Goal: Information Seeking & Learning: Learn about a topic

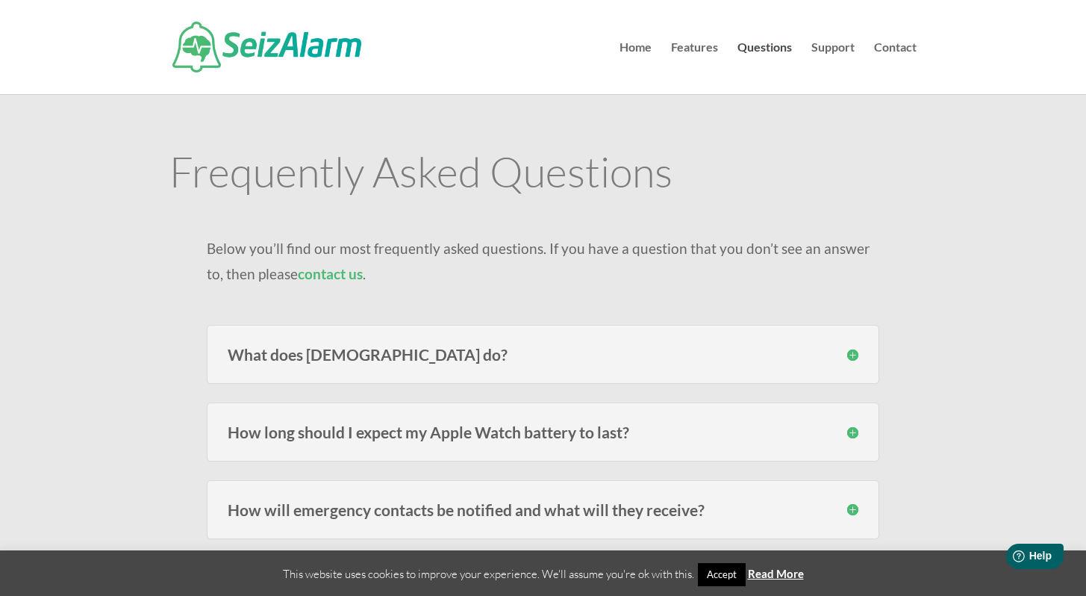
click at [375, 357] on h3 "What does [DEMOGRAPHIC_DATA] do?" at bounding box center [543, 354] width 631 height 16
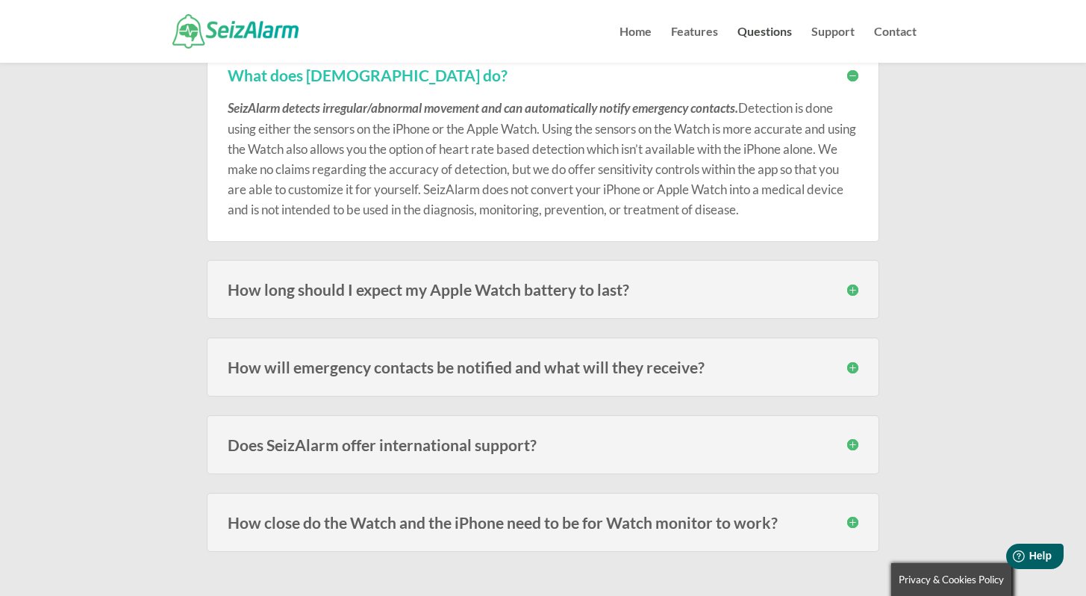
scroll to position [251, 0]
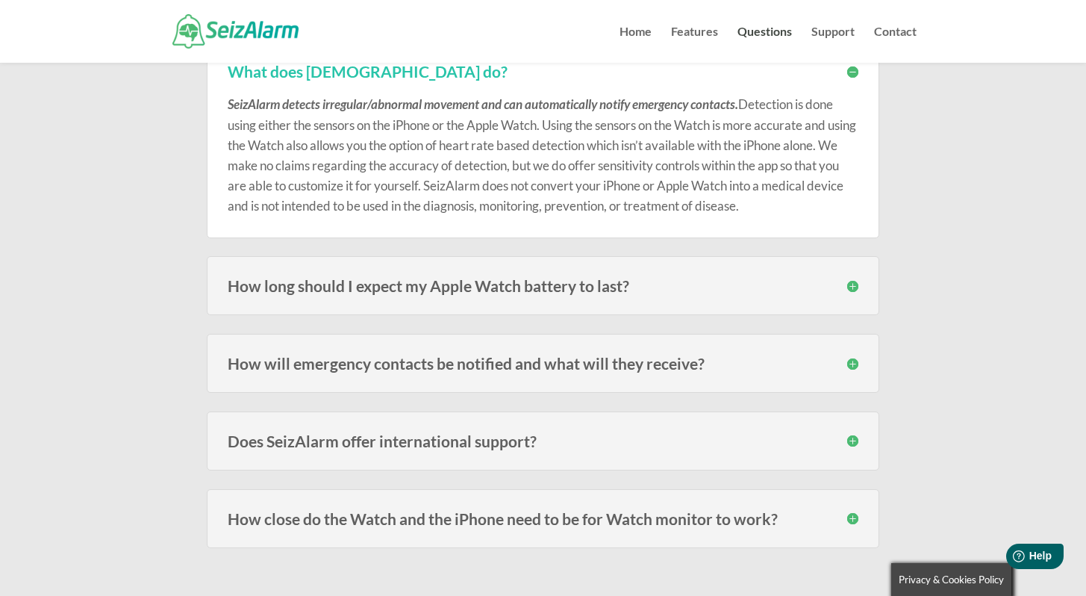
click at [369, 360] on h3 "How will emergency contacts be notified and what will they receive?" at bounding box center [543, 363] width 631 height 16
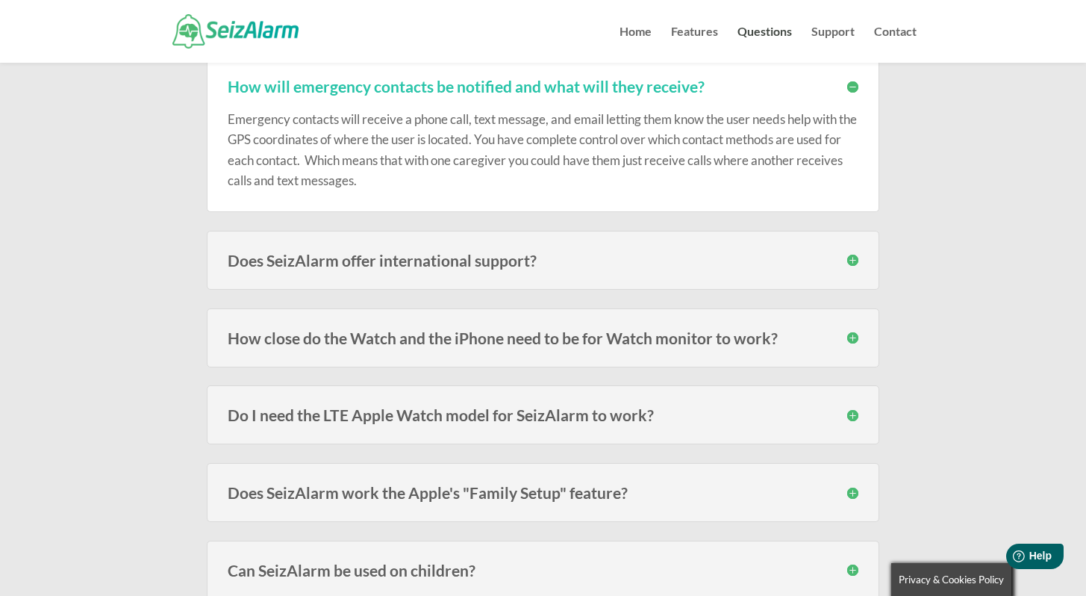
scroll to position [535, 0]
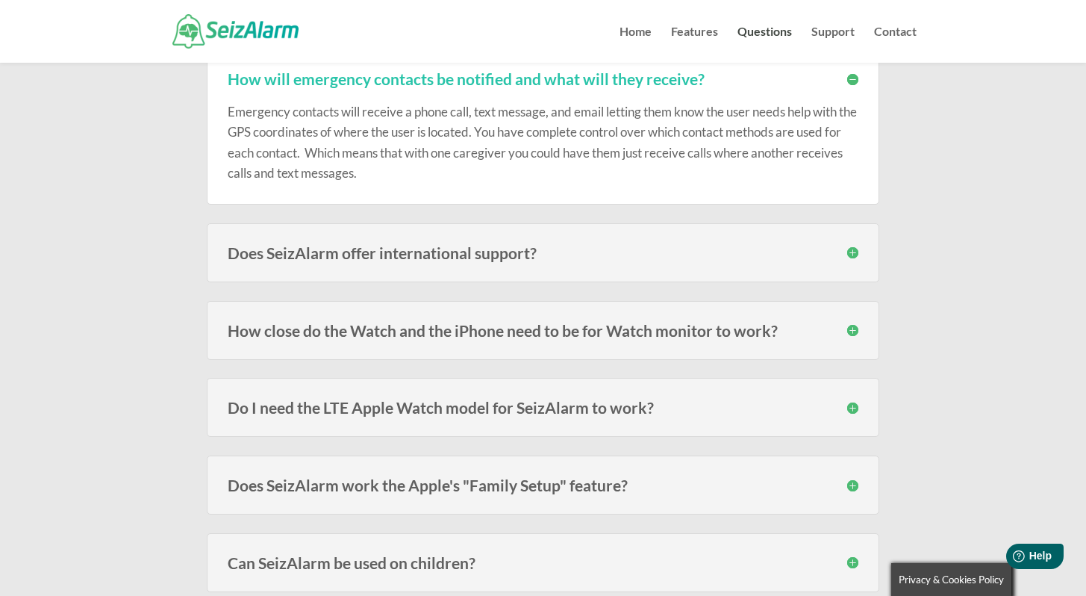
click at [366, 325] on h3 "How close do the Watch and the iPhone need to be for Watch monitor to work?" at bounding box center [543, 330] width 631 height 16
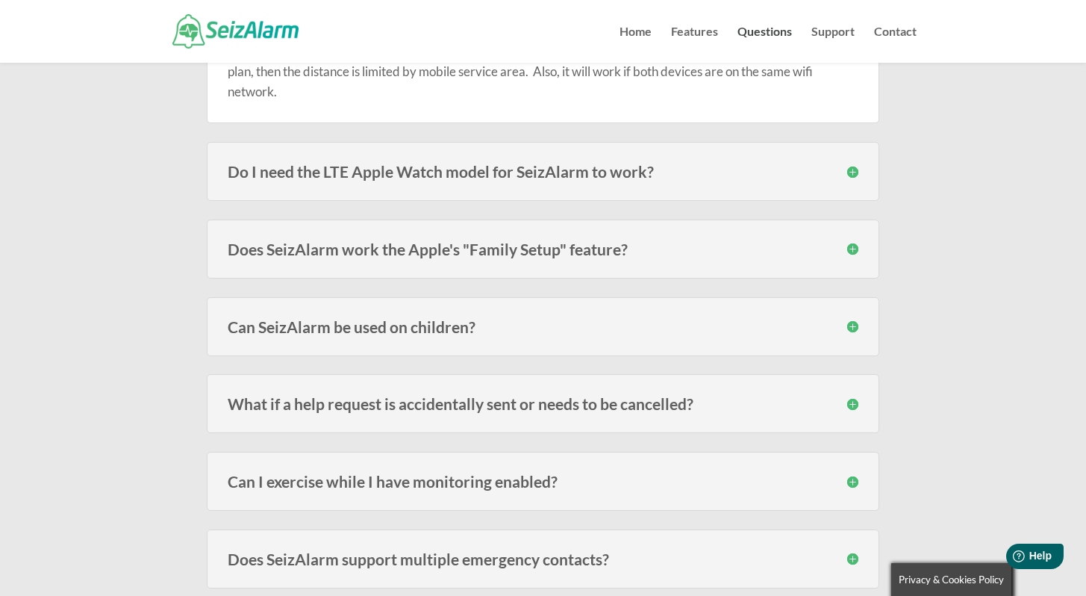
scroll to position [874, 0]
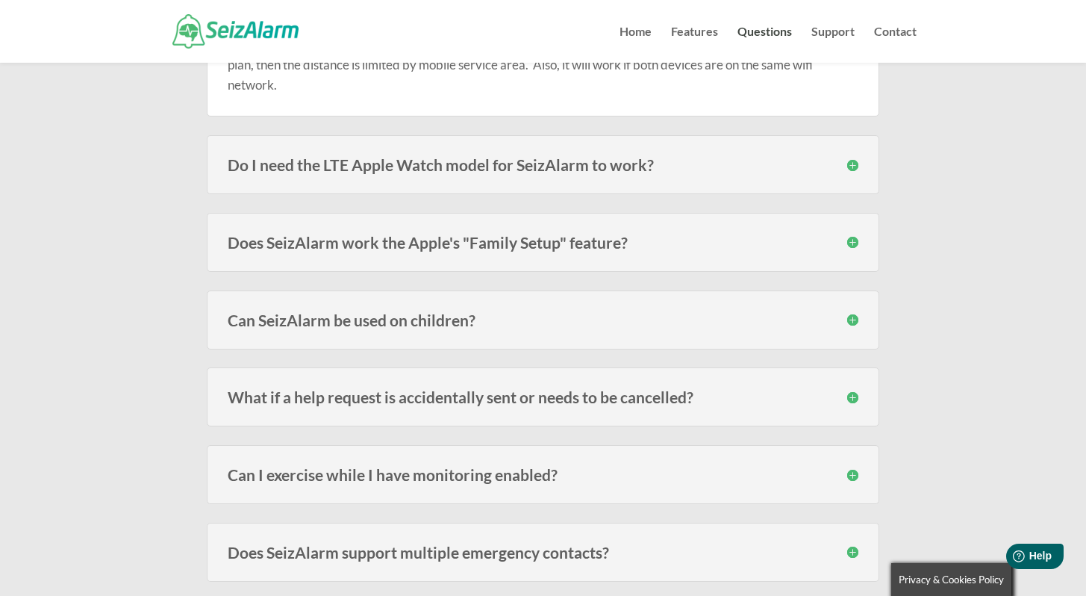
click at [366, 322] on h3 "Can SeizAlarm be used on children?" at bounding box center [543, 320] width 631 height 16
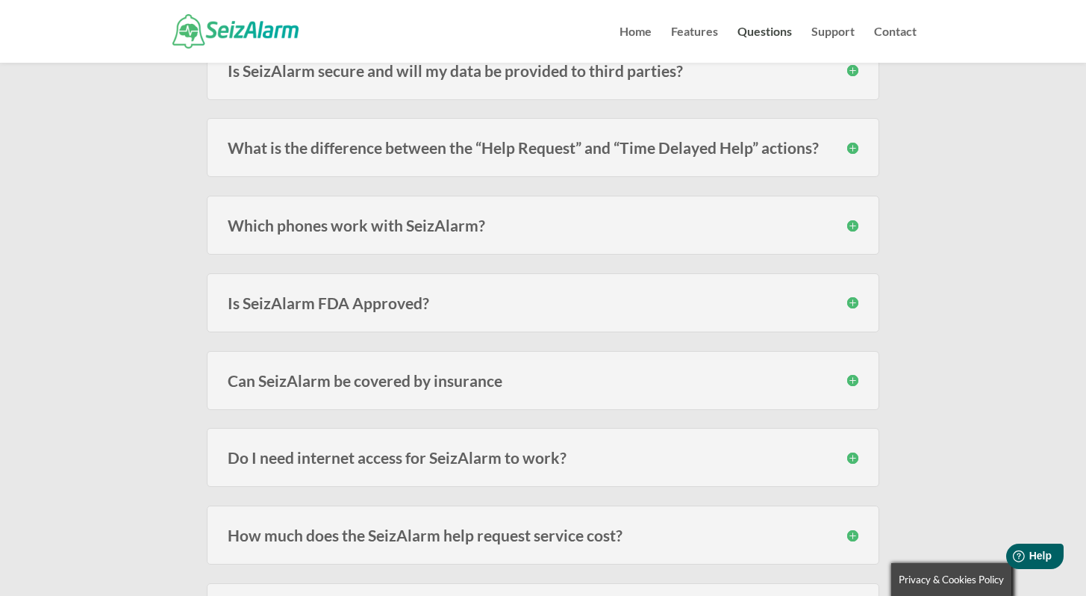
scroll to position [1942, 0]
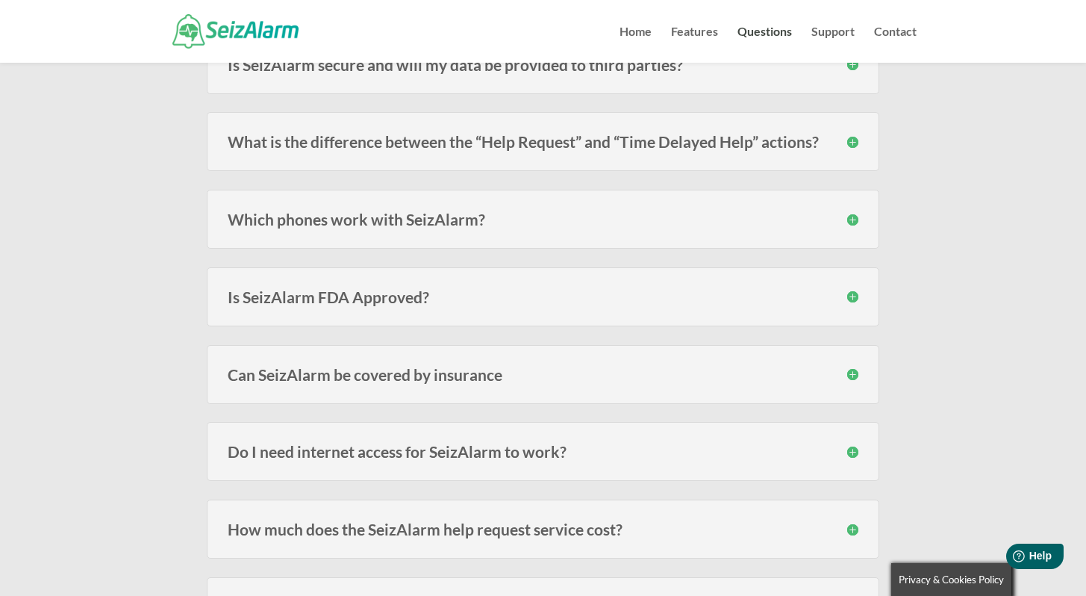
click at [362, 304] on h3 "Is SeizAlarm FDA Approved?" at bounding box center [543, 297] width 631 height 16
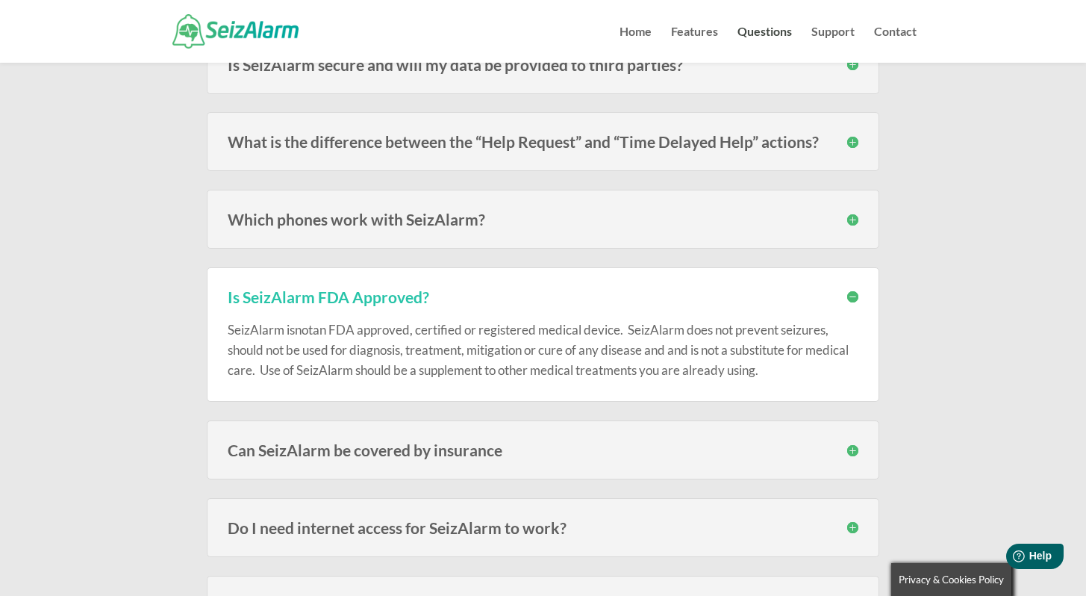
click at [378, 434] on div "Can SeizAlarm be covered by insurance In most cases no, since the alert subscri…" at bounding box center [543, 449] width 672 height 59
click at [381, 450] on h3 "Can SeizAlarm be covered by insurance" at bounding box center [543, 450] width 631 height 16
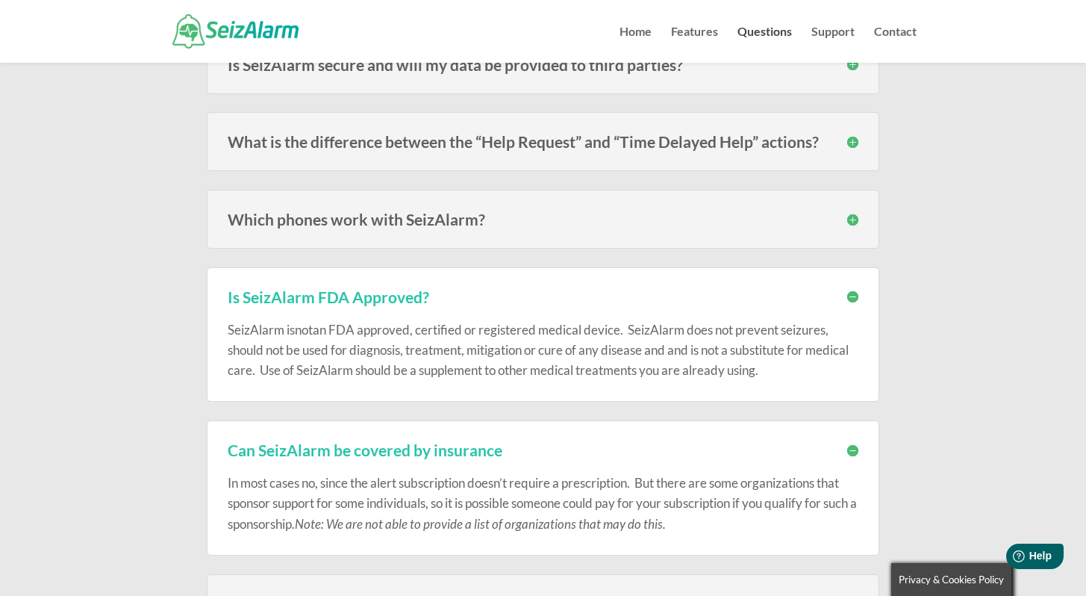
click at [381, 450] on h3 "Can SeizAlarm be covered by insurance" at bounding box center [543, 450] width 631 height 16
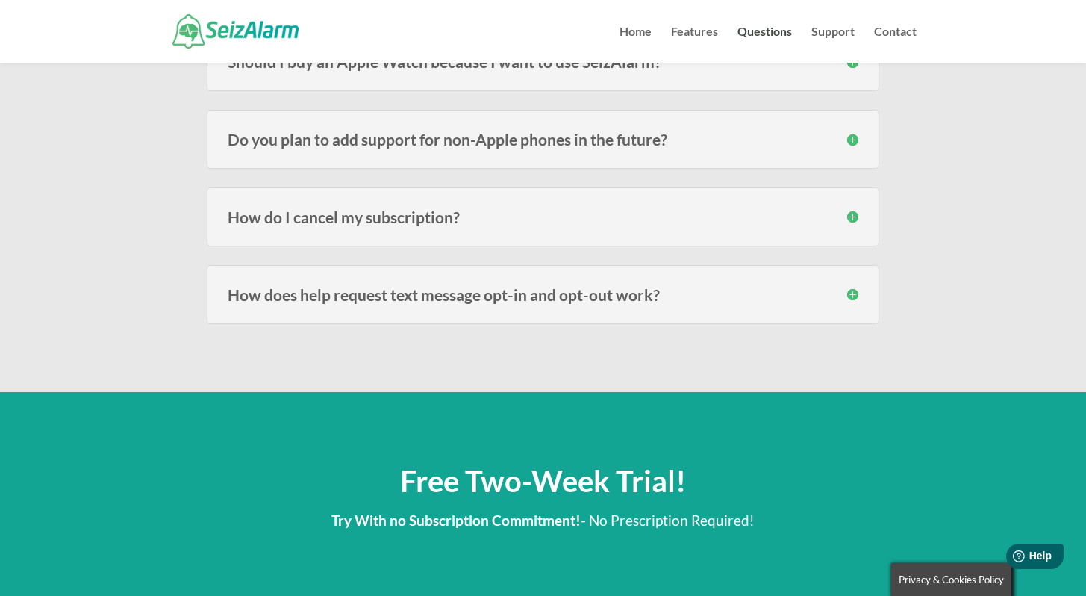
scroll to position [2649, 0]
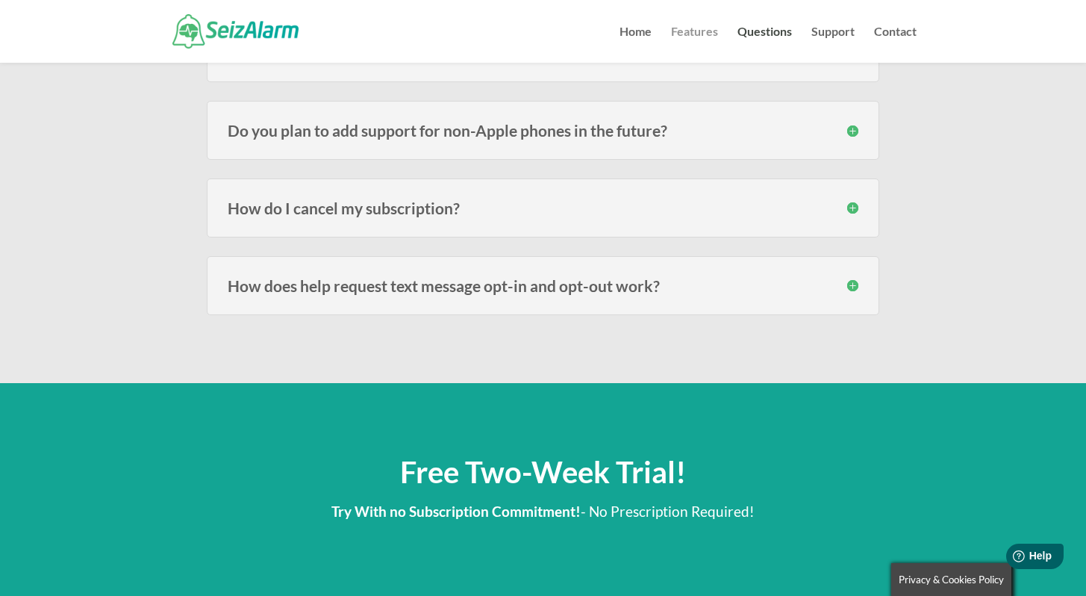
click at [684, 30] on link "Features" at bounding box center [694, 44] width 47 height 37
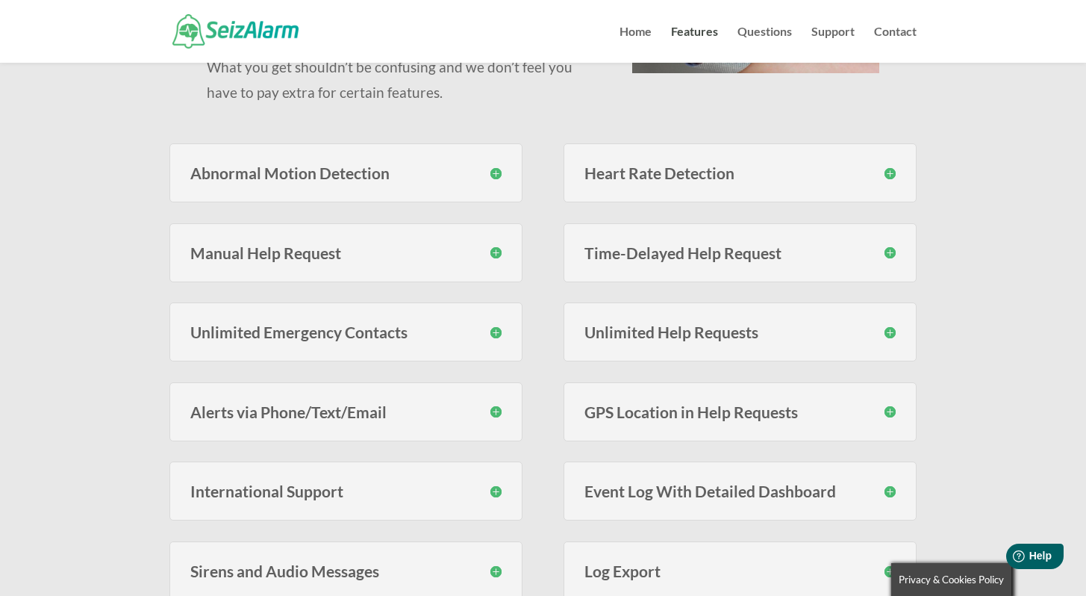
scroll to position [330, 0]
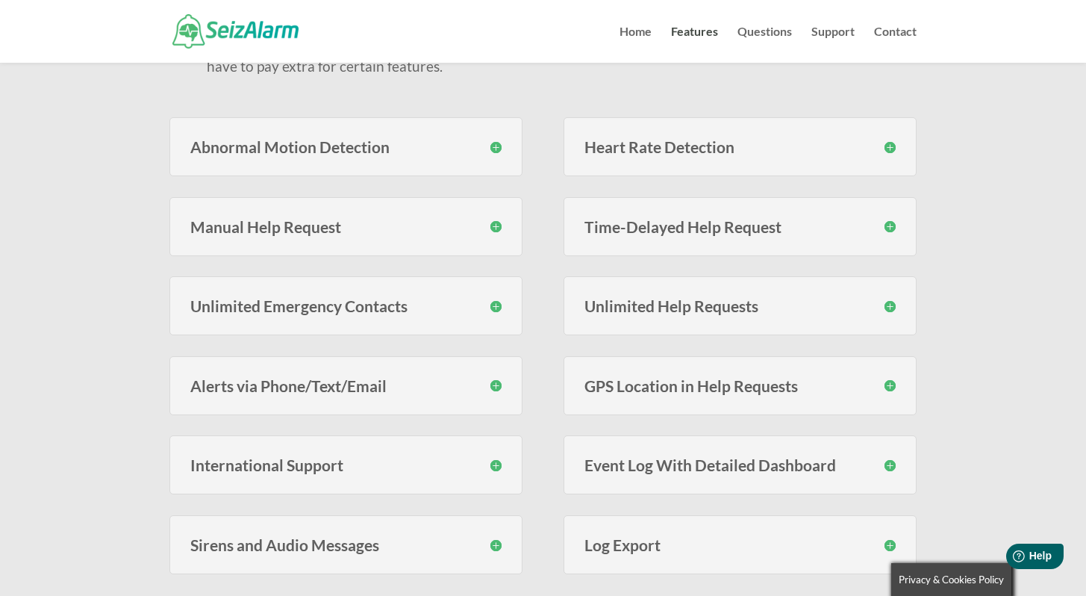
click at [625, 461] on h3 "Event Log With Detailed Dashboard" at bounding box center [739, 465] width 311 height 16
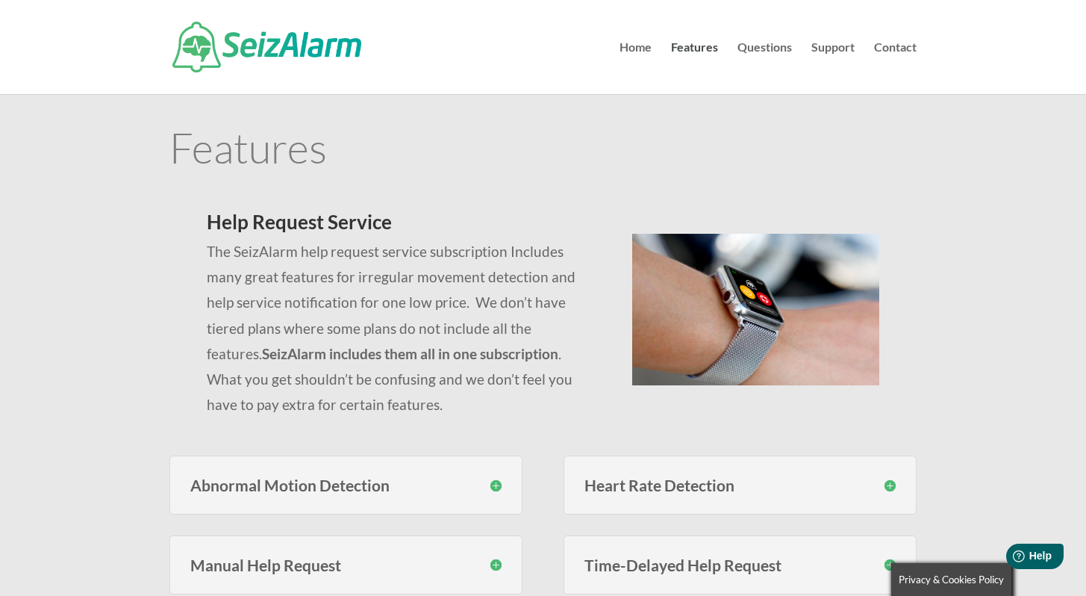
scroll to position [0, 0]
